Goal: Task Accomplishment & Management: Manage account settings

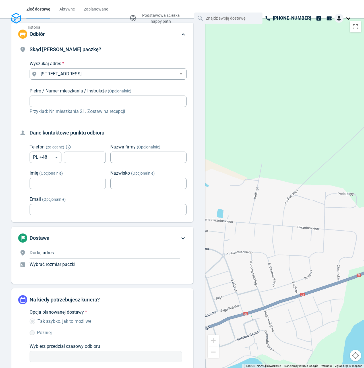
click at [347, 19] on div at bounding box center [344, 18] width 18 height 9
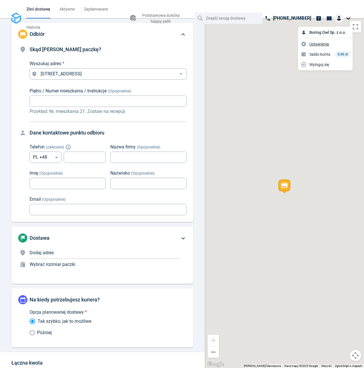
click at [326, 43] on span "Ustawienia" at bounding box center [320, 44] width 20 height 6
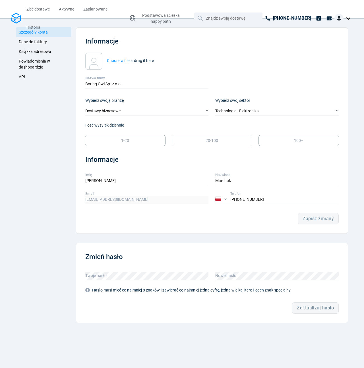
click at [42, 52] on span "Książka adresowa" at bounding box center [35, 51] width 32 height 5
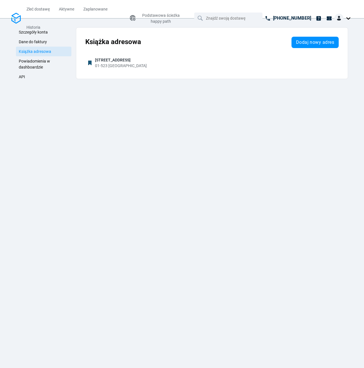
click at [37, 42] on span "Dane do faktury" at bounding box center [33, 42] width 28 height 5
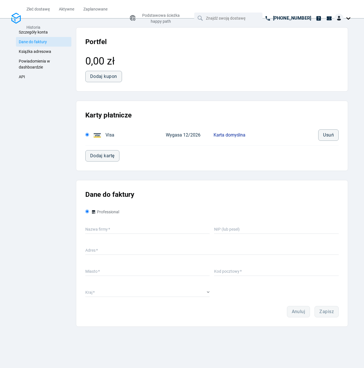
click at [25, 144] on div "Szczegóły konta Dane do faktury Książka adresowa Powiadomienia w dashboardzie A…" at bounding box center [43, 177] width 55 height 300
click at [32, 104] on div "Szczegóły konta Dane do faktury Książka adresowa Powiadomienia w dashboardzie A…" at bounding box center [43, 177] width 55 height 300
click at [209, 176] on div "Portfel 0,00 zł Dodaj kupon Karty płatnicze Visa Wygasa 12/2026 Karta domyślna …" at bounding box center [212, 177] width 272 height 300
click at [52, 187] on div "Szczegóły konta Dane do faktury Książka adresowa Powiadomienia w dashboardzie A…" at bounding box center [43, 177] width 55 height 300
click at [38, 30] on span "Historia" at bounding box center [33, 27] width 14 height 6
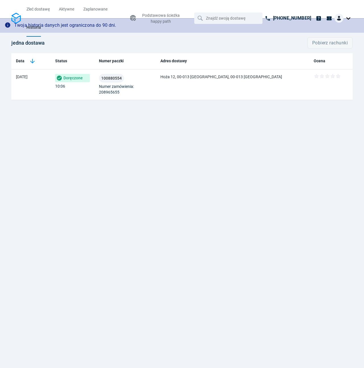
click at [153, 182] on div "Twoja historia danych jest ograniczona do 90 dni. jedna dostawa Pobierz rachunk…" at bounding box center [182, 193] width 364 height 350
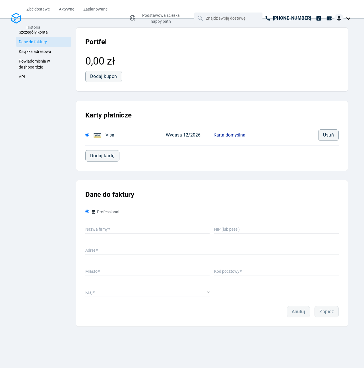
click at [44, 77] on link "API" at bounding box center [43, 77] width 55 height 10
